Goal: Information Seeking & Learning: Understand process/instructions

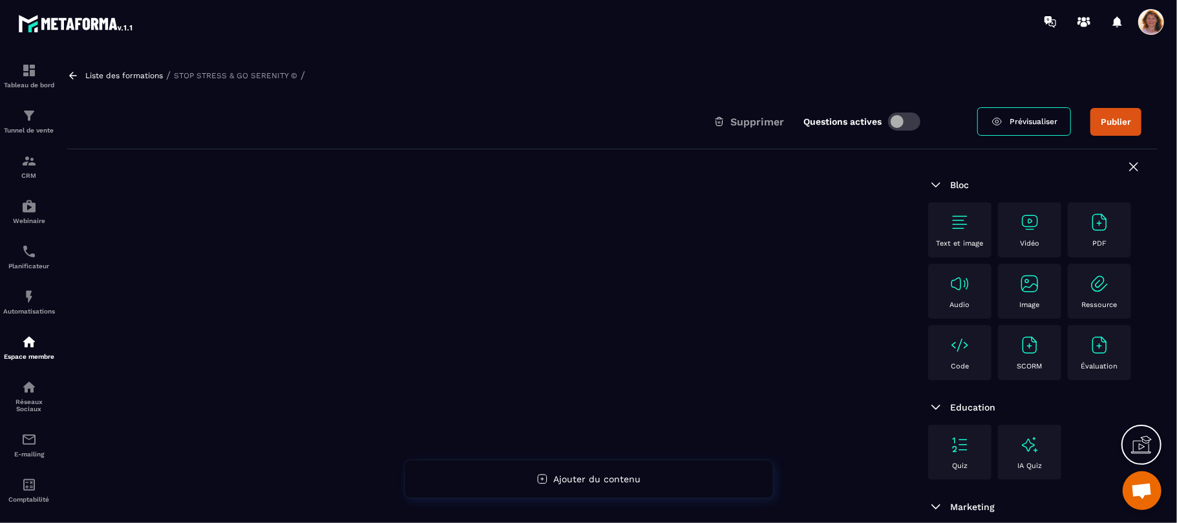
scroll to position [2277, 0]
click at [70, 74] on icon at bounding box center [73, 75] width 8 height 7
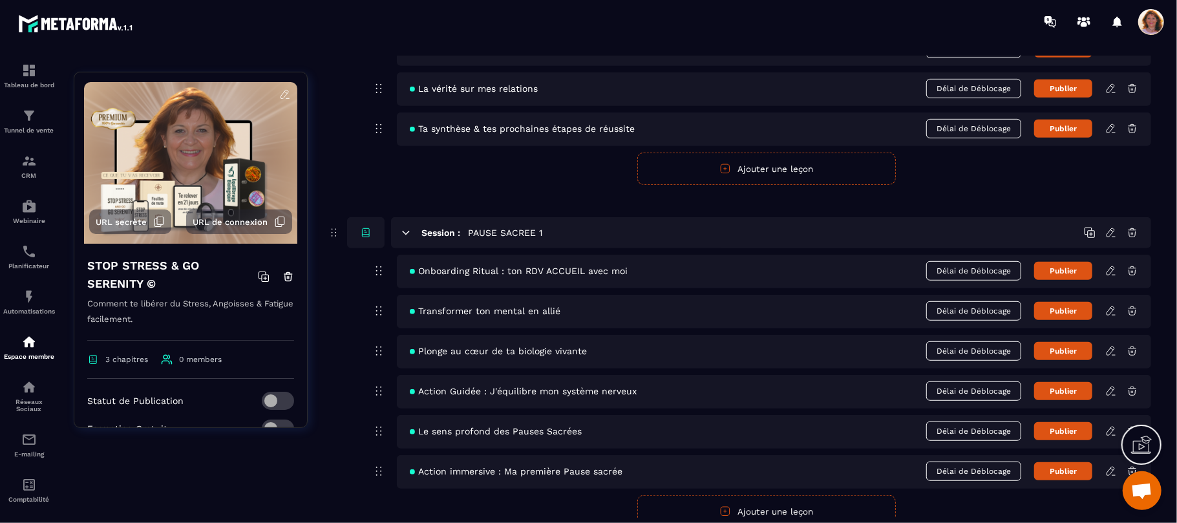
scroll to position [552, 0]
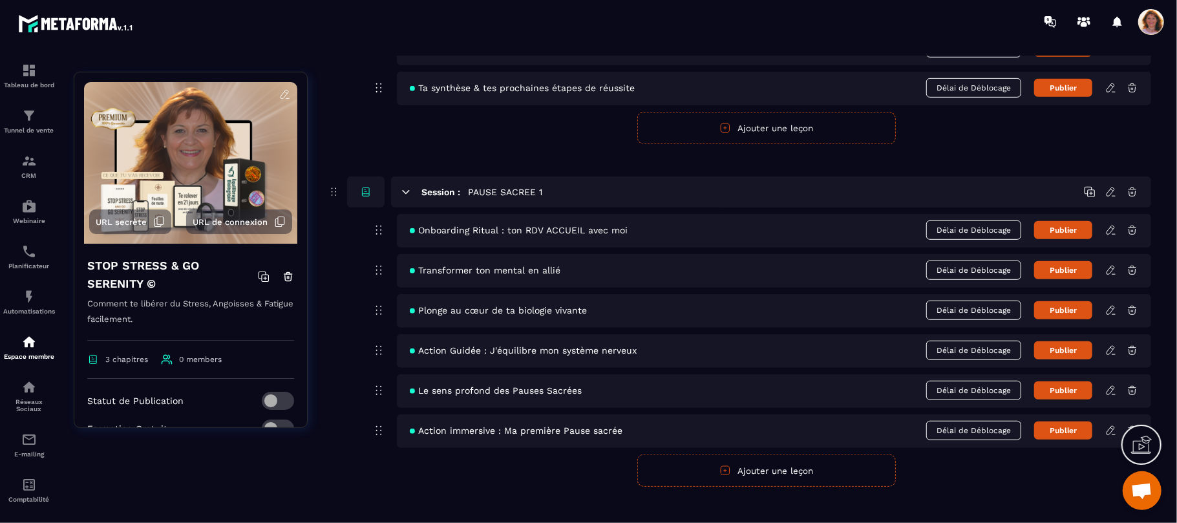
click at [1108, 233] on icon at bounding box center [1112, 230] width 12 height 12
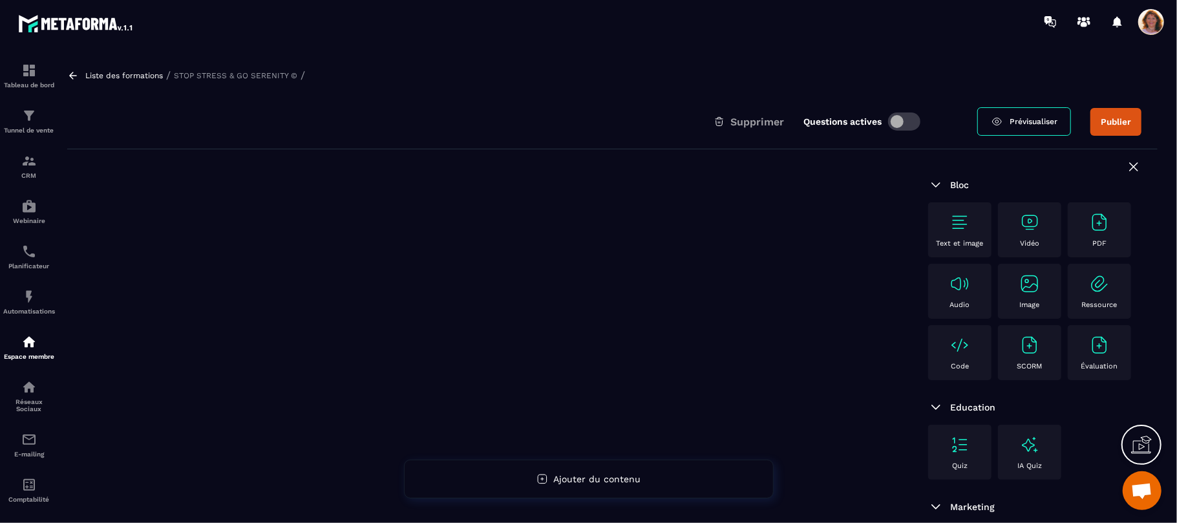
click at [70, 74] on icon at bounding box center [73, 75] width 8 height 7
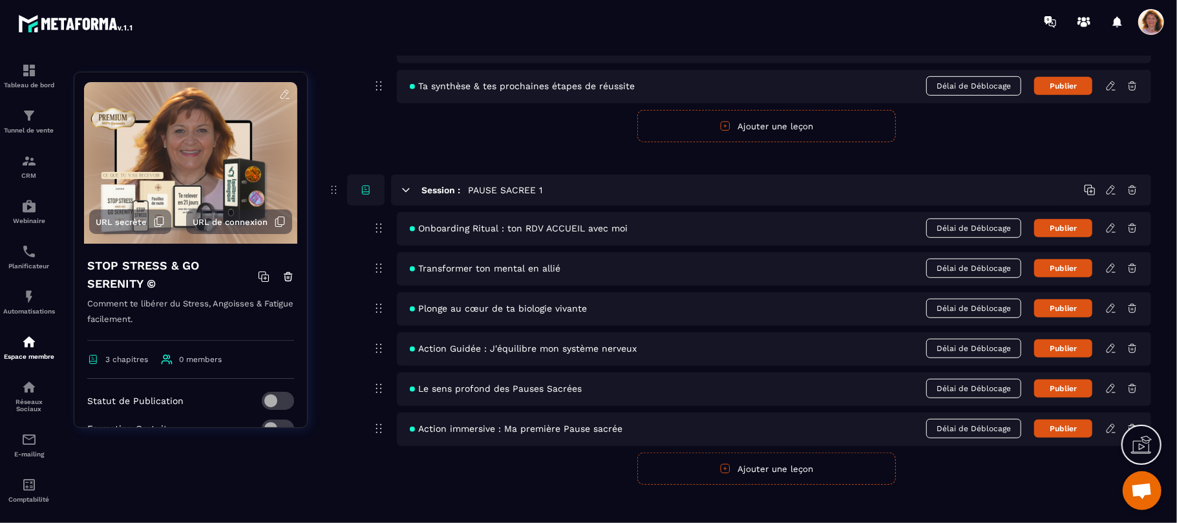
scroll to position [567, 0]
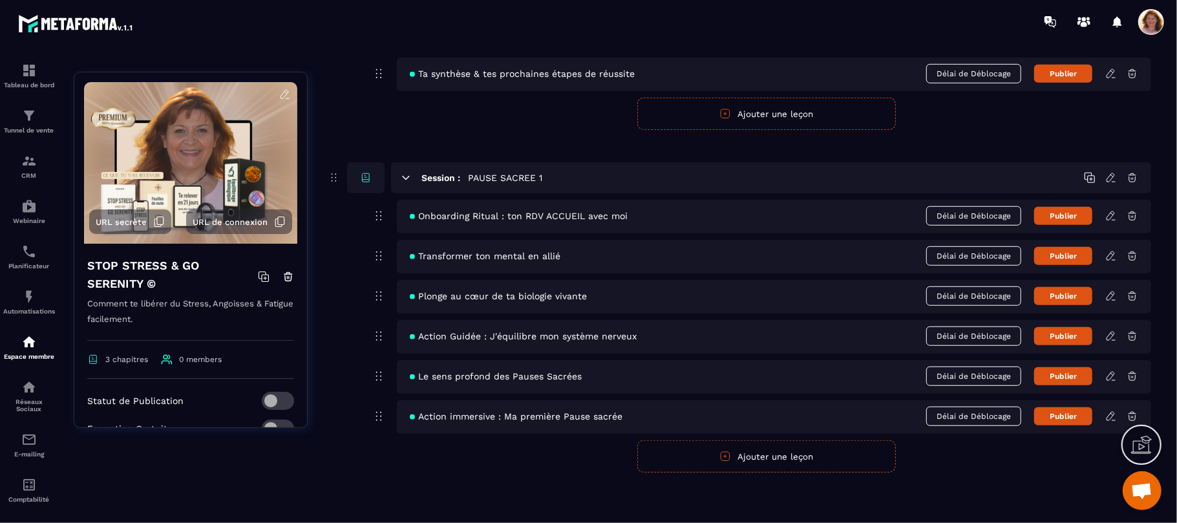
click at [1112, 211] on icon at bounding box center [1111, 215] width 8 height 8
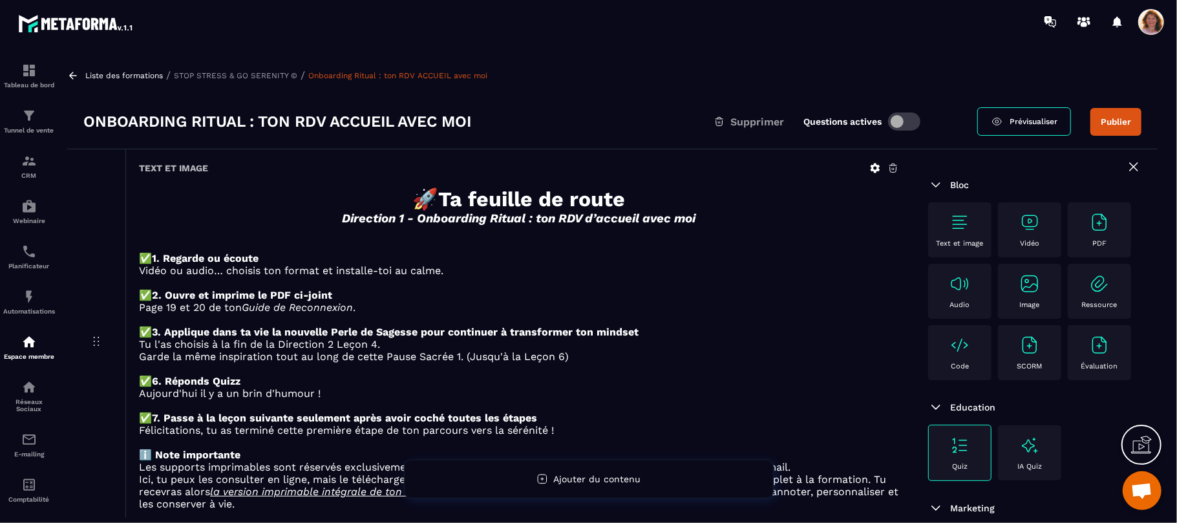
click at [873, 171] on icon at bounding box center [876, 169] width 10 height 10
